Goal: Navigation & Orientation: Find specific page/section

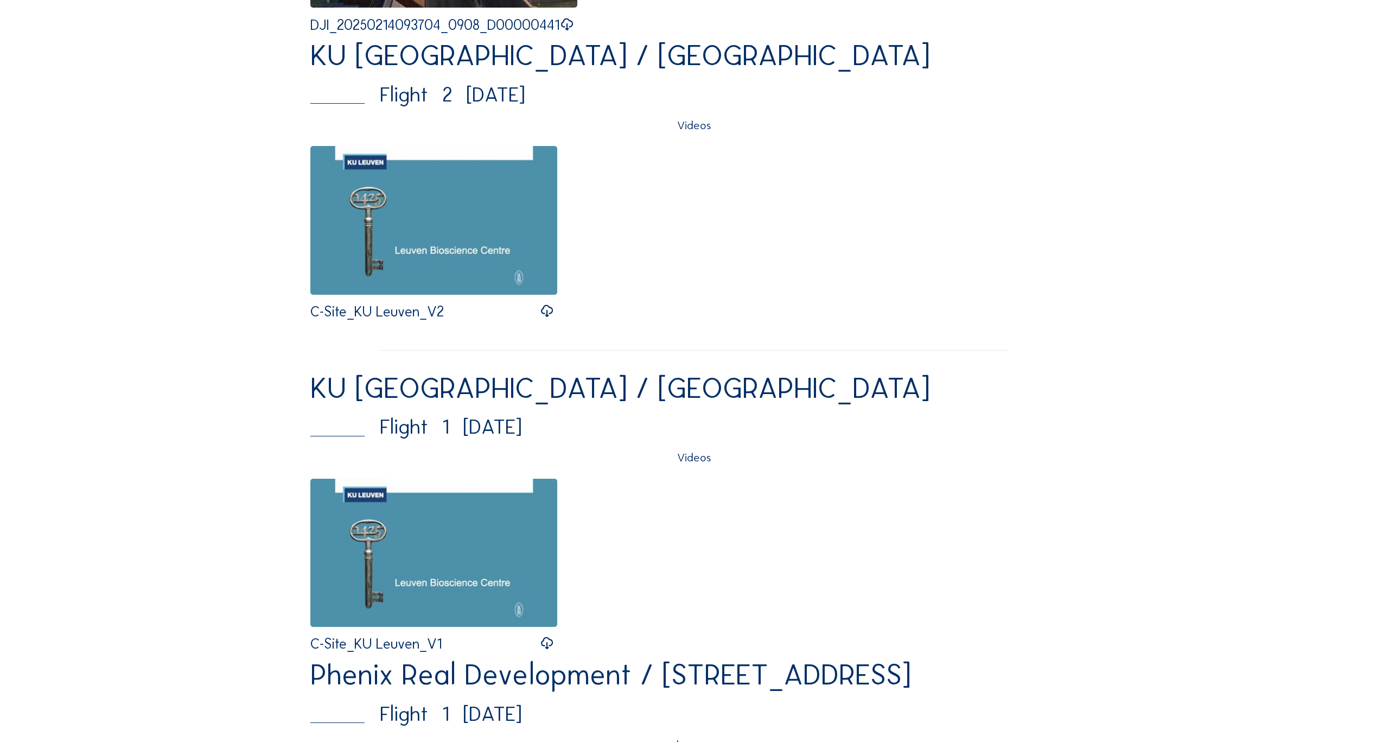
scroll to position [19396, 0]
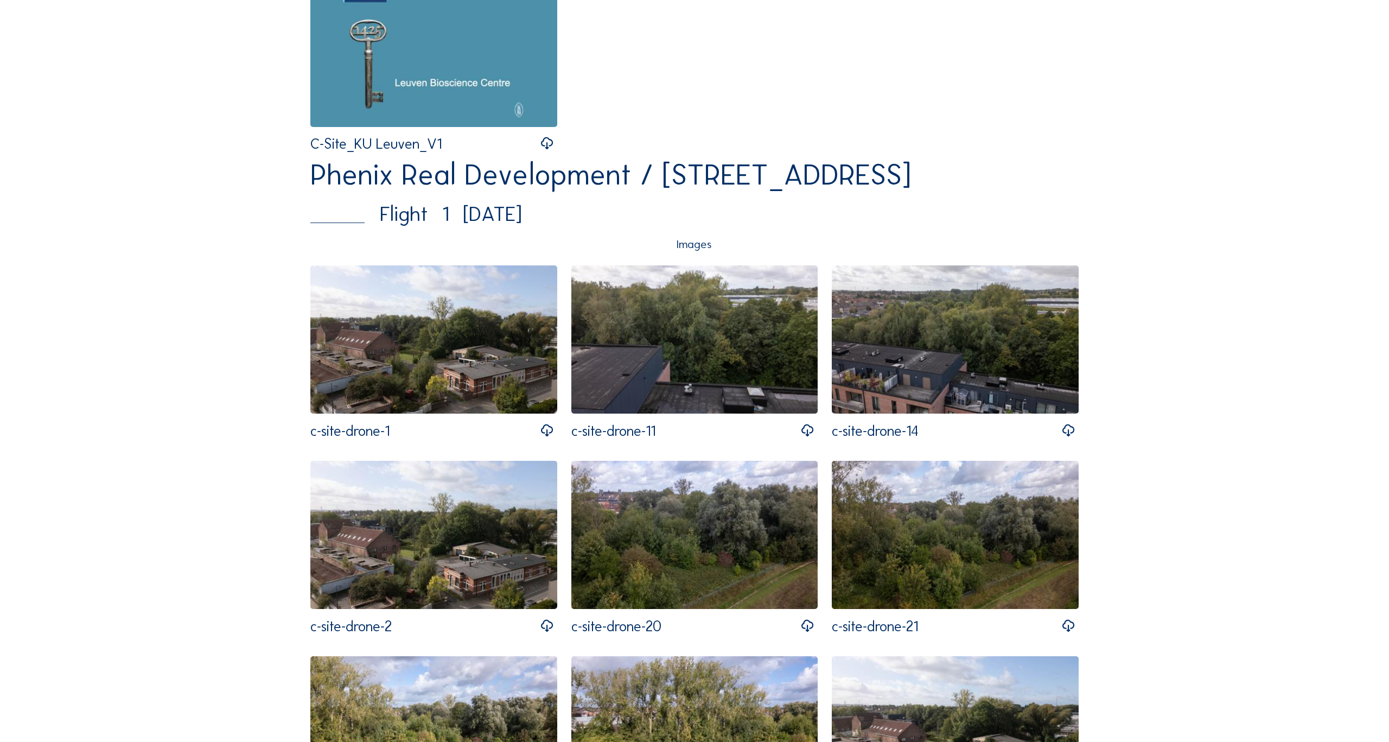
scroll to position [19996, 0]
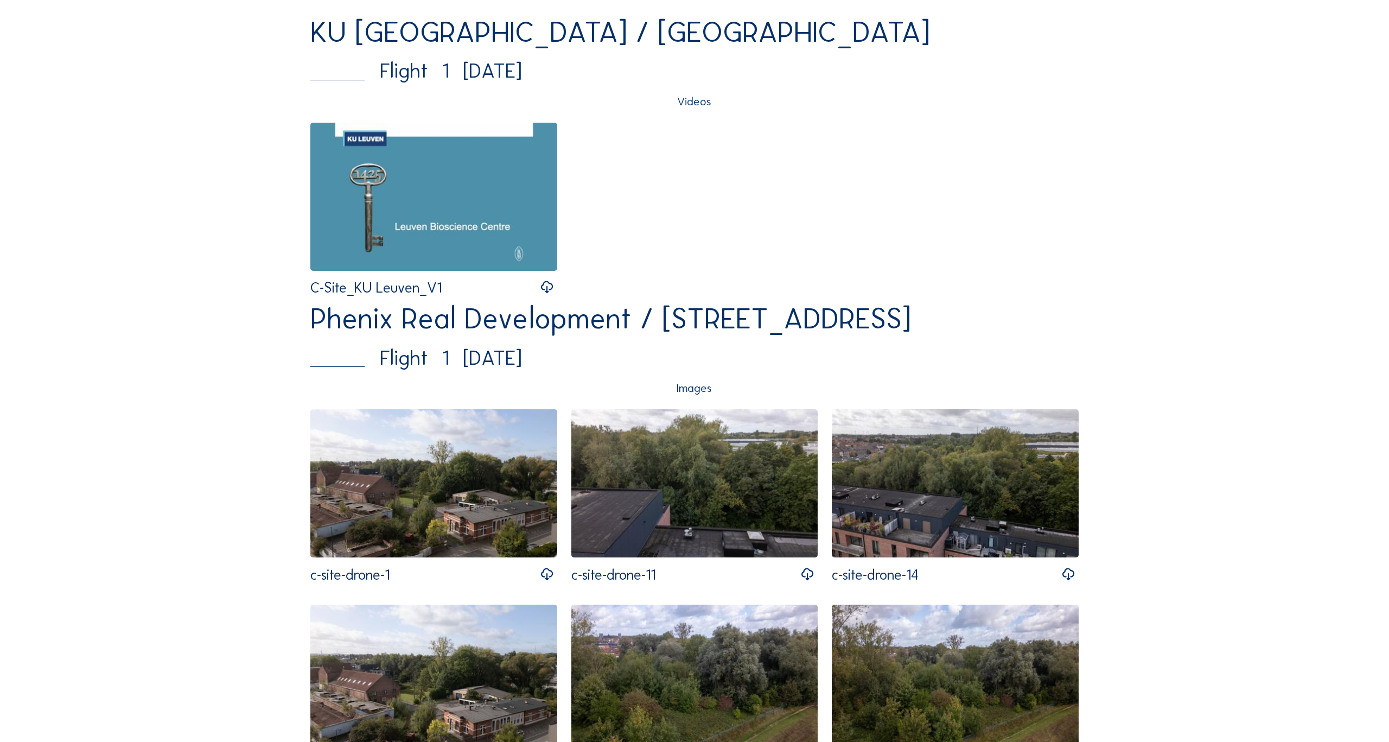
scroll to position [19773, 0]
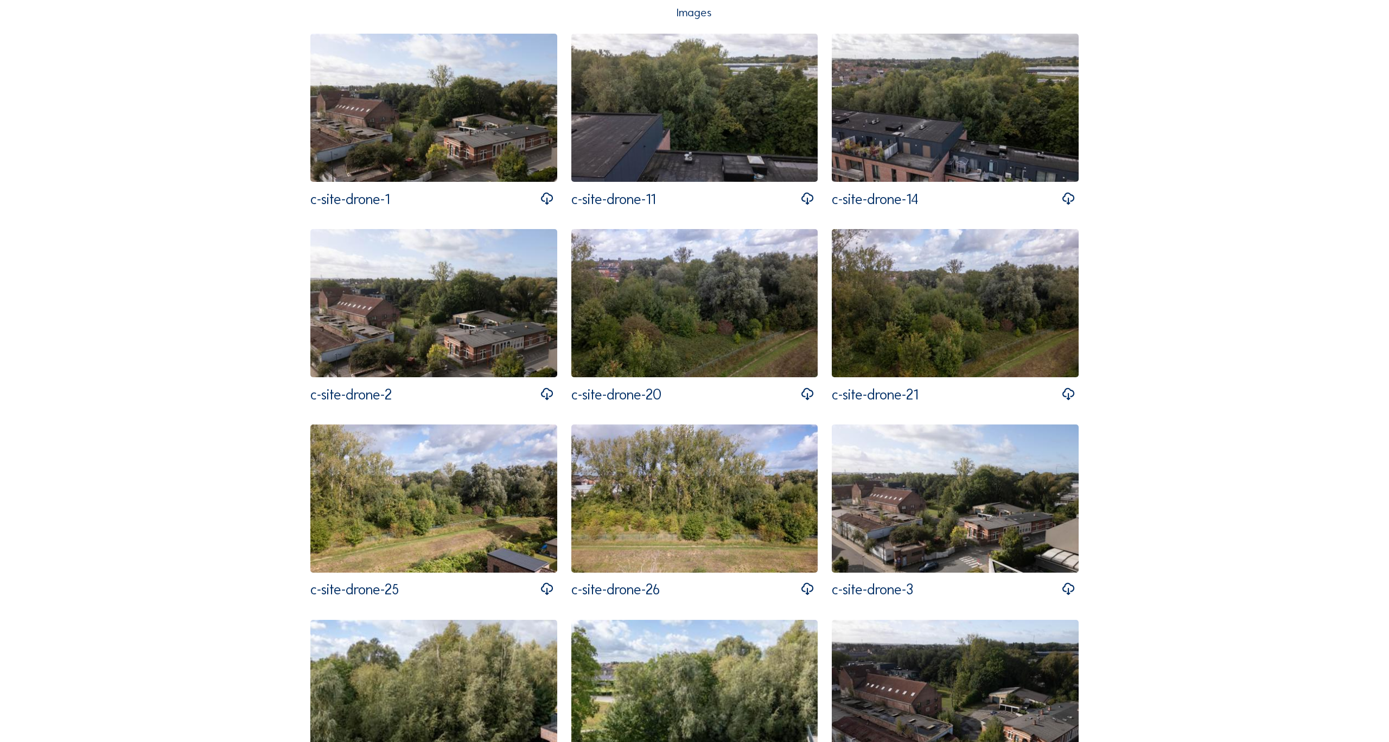
scroll to position [20147, 0]
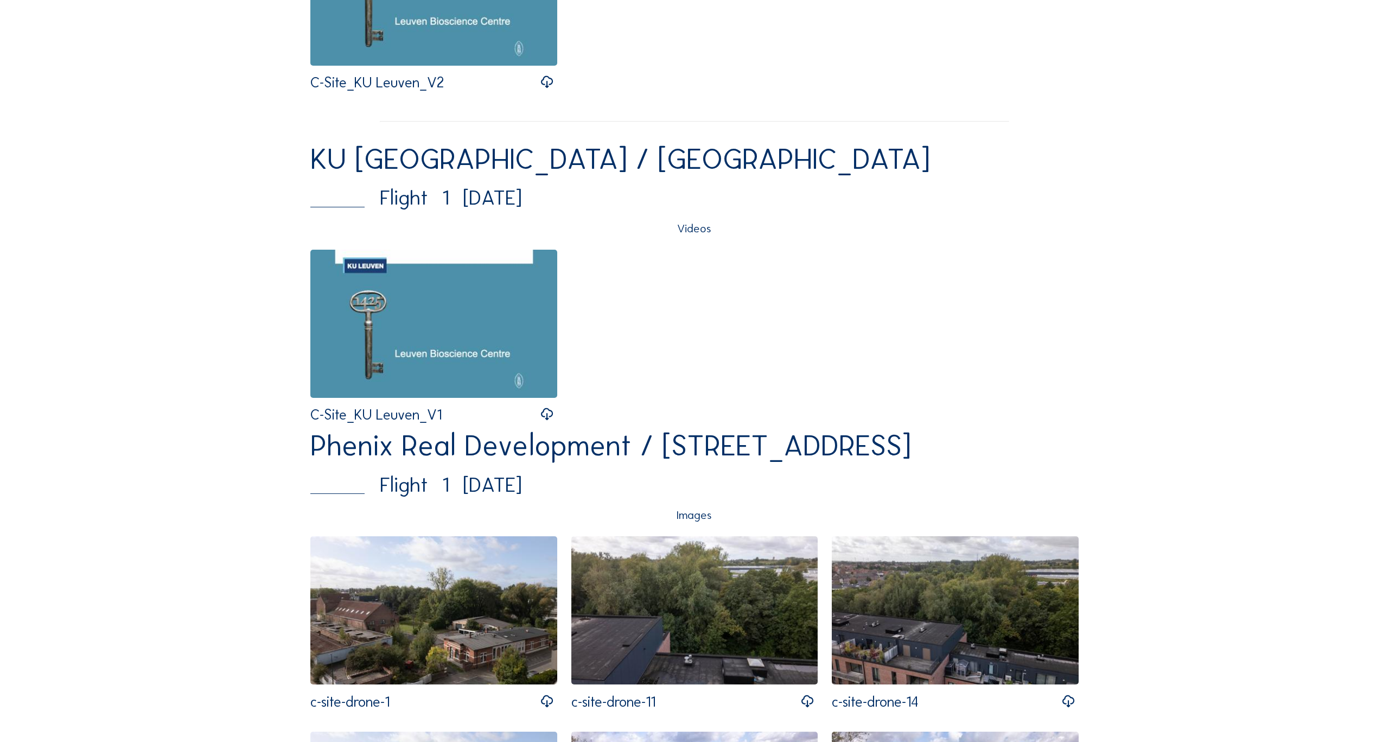
scroll to position [19173, 0]
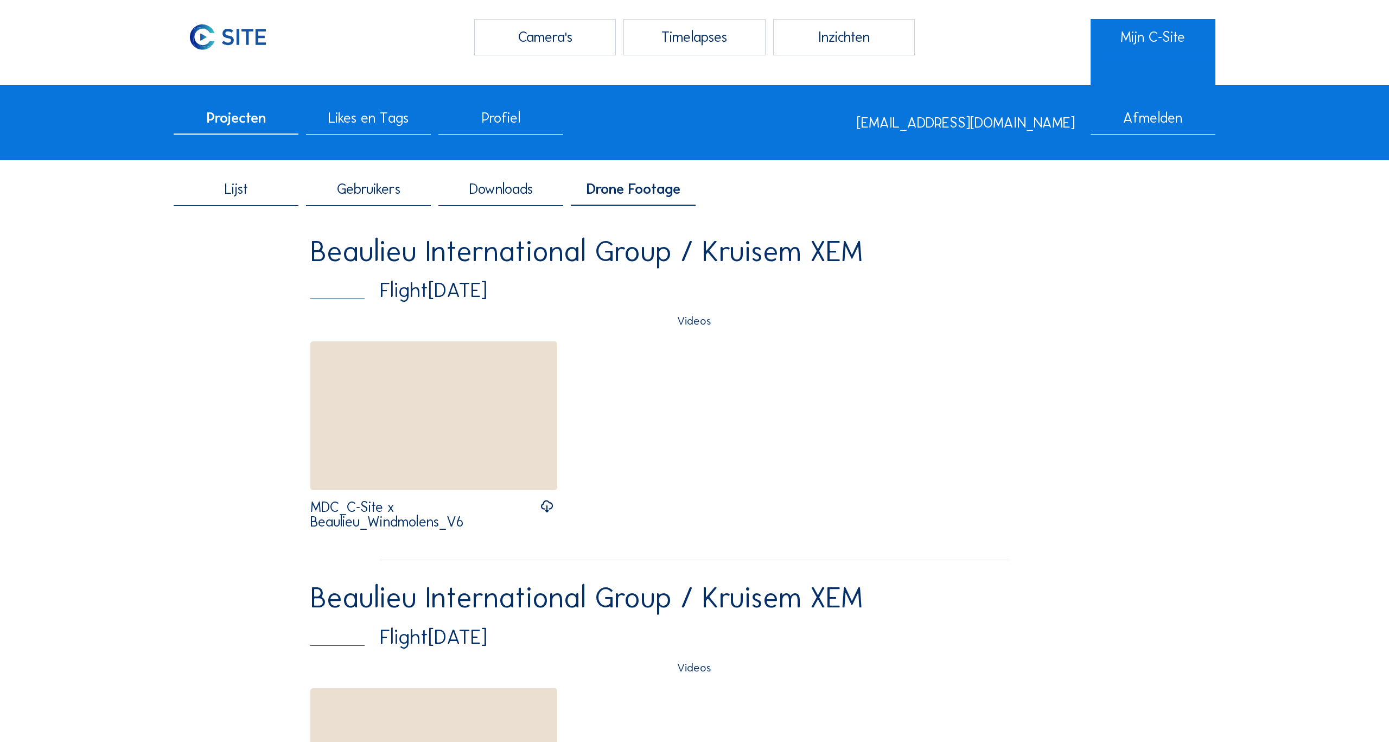
scroll to position [0, 0]
